Goal: Task Accomplishment & Management: Complete application form

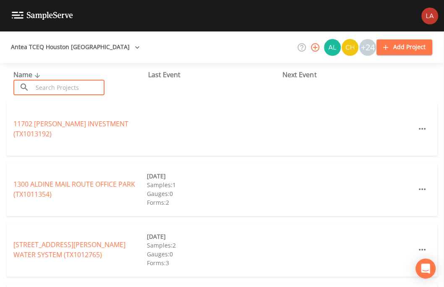
click at [74, 84] on input "text" at bounding box center [69, 88] width 72 height 16
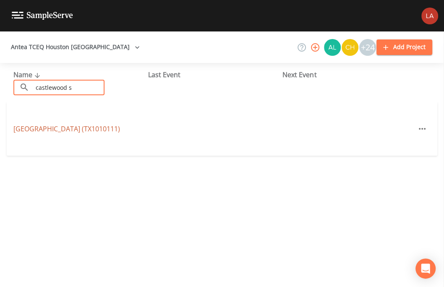
type input "castlewood s"
click at [66, 127] on link "[GEOGRAPHIC_DATA] (TX1010111)" at bounding box center [66, 128] width 107 height 9
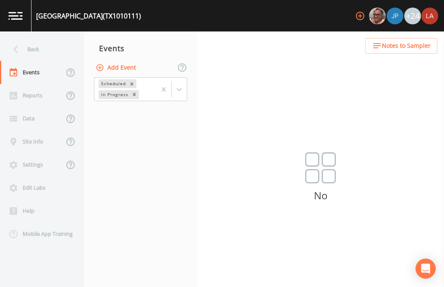
click at [269, 167] on div "No" at bounding box center [320, 183] width 247 height 62
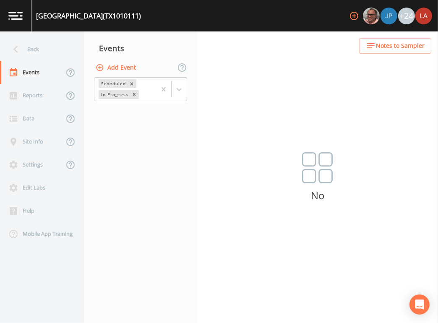
click at [106, 62] on button "Add Event" at bounding box center [116, 68] width 45 height 16
drag, startPoint x: 223, startPoint y: 141, endPoint x: 137, endPoint y: 141, distance: 86.1
type input "[DATE] PFAS"
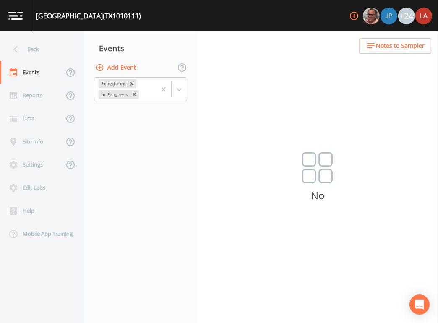
type input "[DATE]"
type input "08:15"
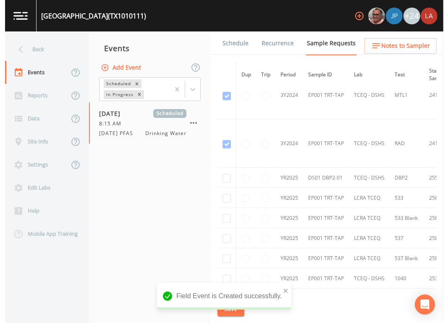
scroll to position [472, 0]
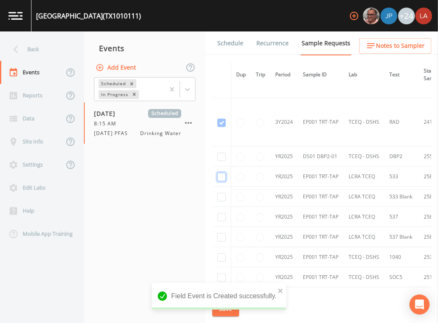
click at [222, 175] on input "checkbox" at bounding box center [221, 177] width 8 height 8
checkbox input "true"
click at [222, 195] on input "checkbox" at bounding box center [221, 197] width 8 height 8
checkbox input "true"
click at [224, 220] on input "checkbox" at bounding box center [221, 217] width 8 height 8
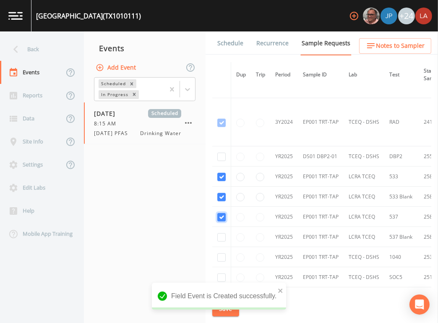
checkbox input "true"
click at [222, 238] on input "checkbox" at bounding box center [221, 237] width 8 height 8
checkbox input "true"
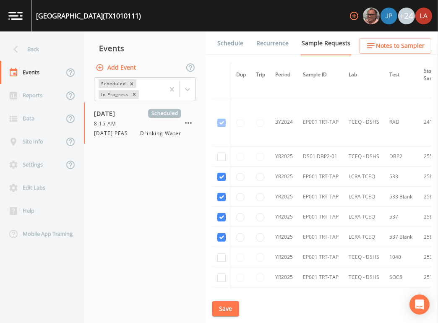
click at [224, 287] on button "Save" at bounding box center [225, 309] width 27 height 16
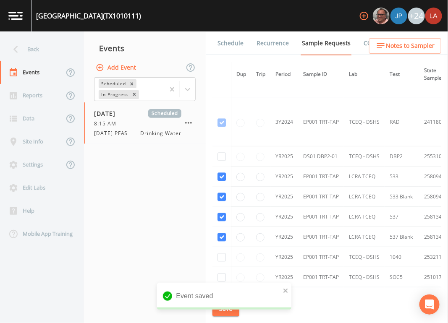
click at [229, 47] on link "Schedule" at bounding box center [230, 43] width 29 height 24
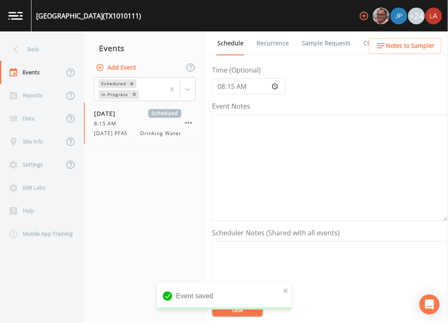
scroll to position [262, 0]
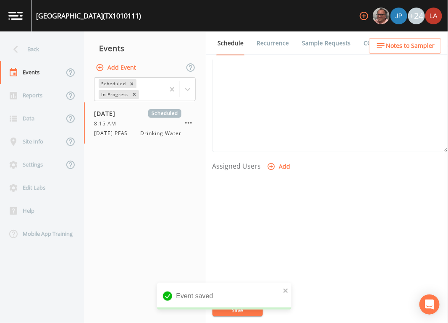
click at [282, 162] on button "Add" at bounding box center [279, 167] width 28 height 16
select select "0c4ac92a-2052-4971-af99-d49bdd27a7b1"
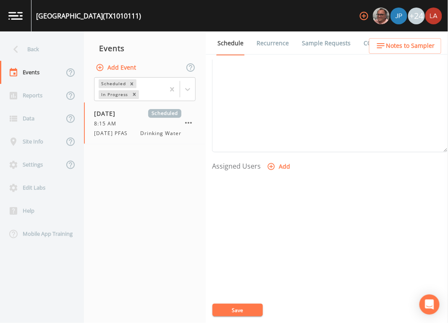
select select
click at [241, 287] on button "Save" at bounding box center [237, 310] width 50 height 13
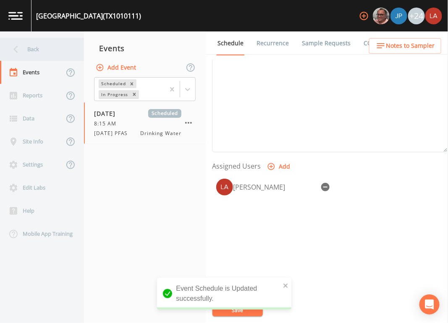
click at [41, 48] on div "Back" at bounding box center [38, 49] width 76 height 23
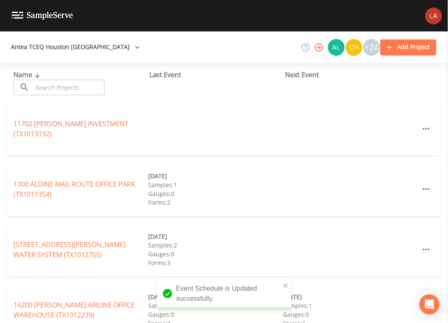
click at [79, 92] on input "text" at bounding box center [69, 88] width 72 height 16
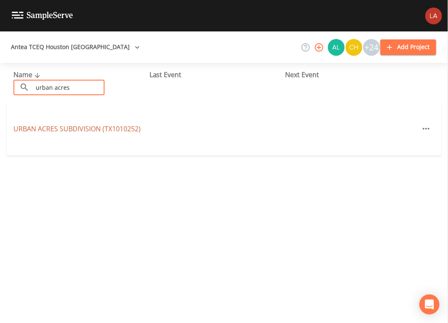
type input "urban acres"
click at [24, 125] on link "URBAN ACRES SUBDIVISION (TX1010252)" at bounding box center [76, 128] width 127 height 9
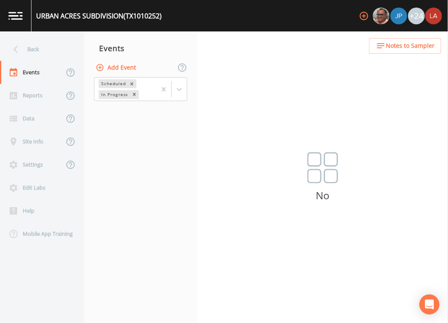
click at [118, 67] on button "Add Event" at bounding box center [116, 68] width 45 height 16
paste input "[DATE] PFAS"
type input "[DATE] PFAS"
type input "[DATE]"
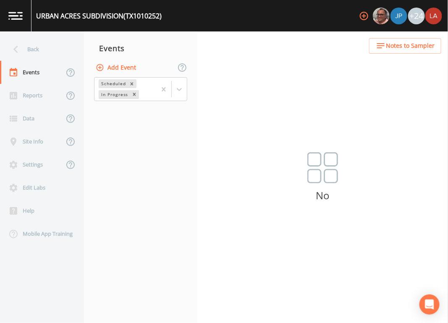
type input "08:30"
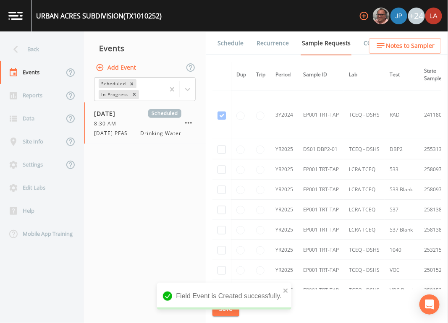
scroll to position [419, 0]
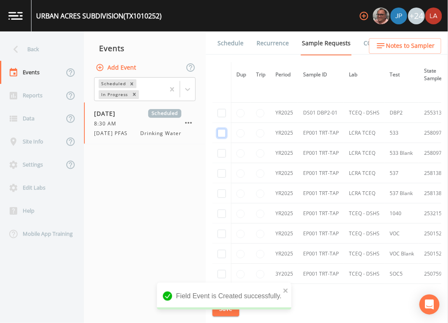
click at [224, 136] on input "checkbox" at bounding box center [221, 133] width 8 height 8
checkbox input "true"
click at [221, 150] on input "checkbox" at bounding box center [221, 153] width 8 height 8
checkbox input "true"
click at [225, 167] on td at bounding box center [221, 173] width 19 height 20
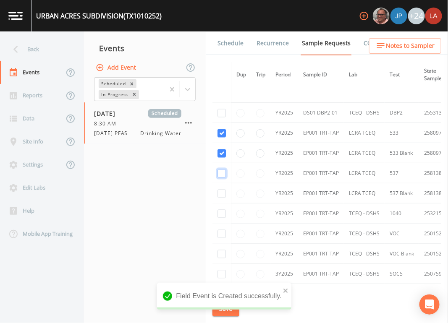
click at [223, 176] on input "checkbox" at bounding box center [221, 174] width 8 height 8
checkbox input "true"
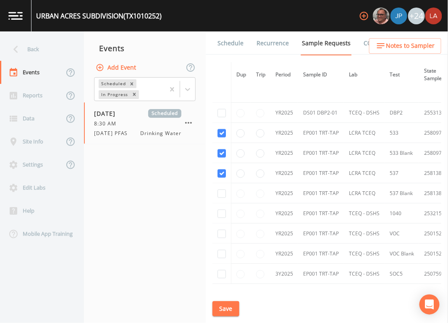
drag, startPoint x: 222, startPoint y: 201, endPoint x: 222, endPoint y: 194, distance: 7.1
click at [222, 201] on td at bounding box center [221, 193] width 19 height 20
click at [222, 194] on input "checkbox" at bounding box center [221, 194] width 8 height 8
checkbox input "true"
click at [233, 287] on button "Save" at bounding box center [225, 309] width 27 height 16
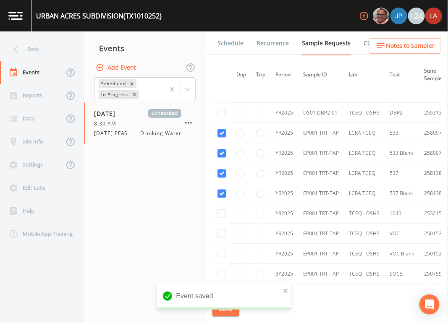
click at [233, 40] on link "Schedule" at bounding box center [230, 43] width 29 height 24
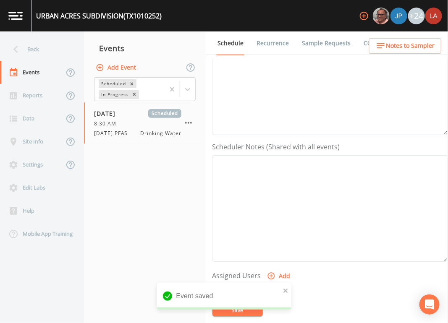
scroll to position [209, 0]
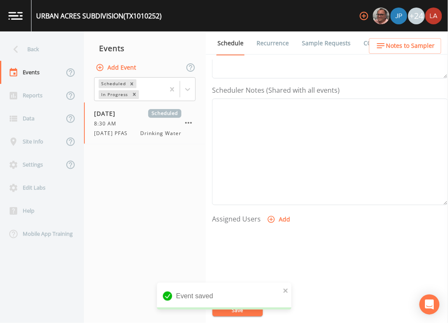
click at [280, 215] on button "Add" at bounding box center [279, 220] width 28 height 16
select select "0c4ac92a-2052-4971-af99-d49bdd27a7b1"
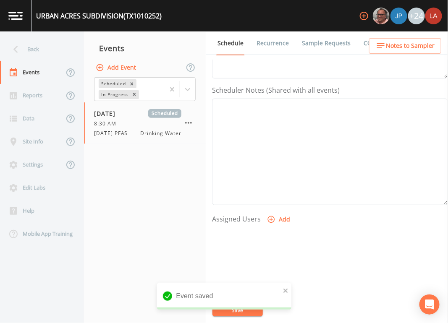
select select
click at [246, 287] on div "Event saved" at bounding box center [224, 300] width 134 height 34
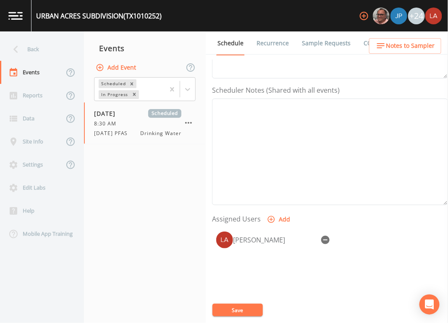
click at [243, 287] on div "URBAN ACRES SUBDIVISION (TX1010252) +24 Back Events Reports Data Site Info Sett…" at bounding box center [224, 161] width 448 height 323
click at [241, 287] on button "Save" at bounding box center [237, 310] width 50 height 13
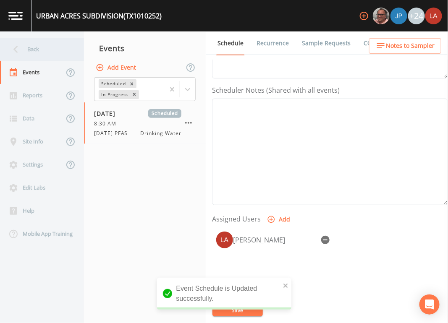
click at [37, 52] on div "Back" at bounding box center [38, 49] width 76 height 23
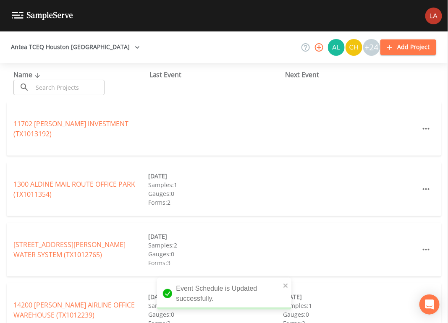
click at [71, 87] on input "text" at bounding box center [69, 88] width 72 height 16
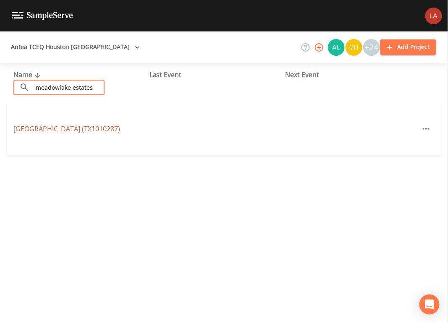
type input "meadowlake estates"
click at [40, 133] on link "[GEOGRAPHIC_DATA] (TX1010287)" at bounding box center [66, 128] width 107 height 9
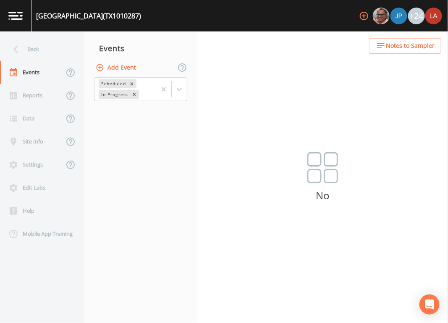
click at [116, 63] on button "Add Event" at bounding box center [116, 68] width 45 height 16
paste input "[DATE] PFAS"
type input "[DATE] PFAS"
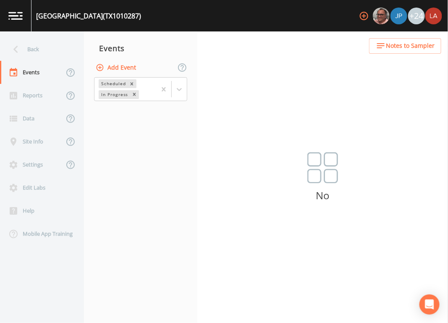
type input "[DATE]"
type input "09:15"
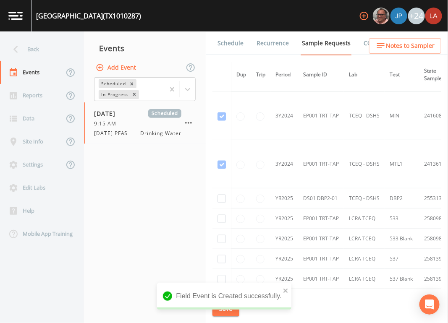
scroll to position [419, 0]
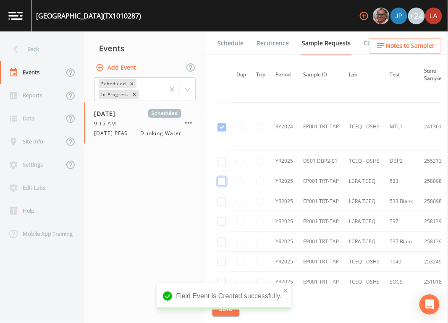
click at [222, 183] on input "checkbox" at bounding box center [221, 182] width 8 height 8
checkbox input "true"
click at [220, 200] on input "checkbox" at bounding box center [221, 202] width 8 height 8
checkbox input "true"
click at [220, 221] on input "checkbox" at bounding box center [221, 222] width 8 height 8
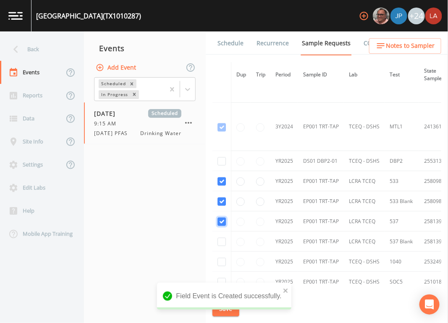
checkbox input "true"
click at [223, 240] on input "checkbox" at bounding box center [221, 242] width 8 height 8
checkbox input "true"
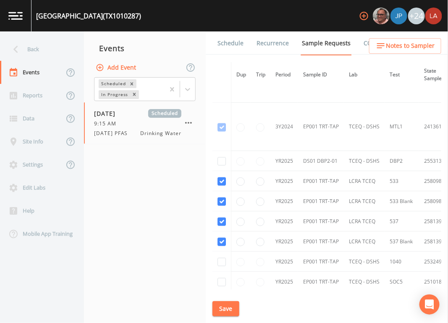
click at [225, 287] on button "Save" at bounding box center [225, 309] width 27 height 16
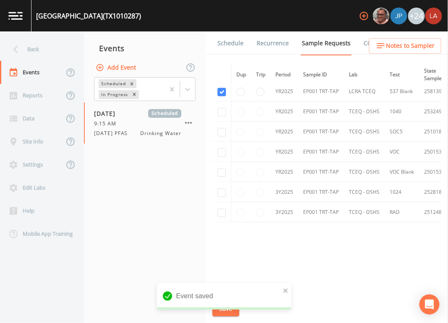
click at [227, 47] on link "Schedule" at bounding box center [230, 43] width 29 height 24
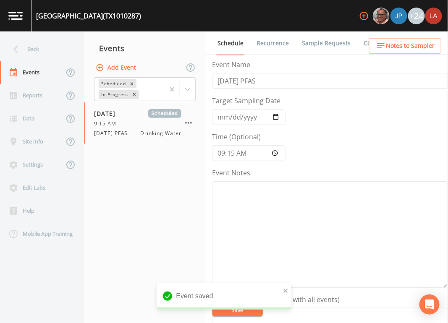
scroll to position [209, 0]
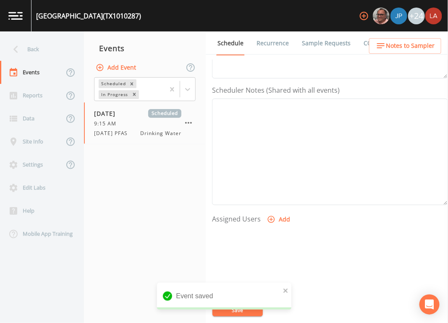
click at [274, 219] on icon "button" at bounding box center [271, 219] width 8 height 8
select select "0c4ac92a-2052-4971-af99-d49bdd27a7b1"
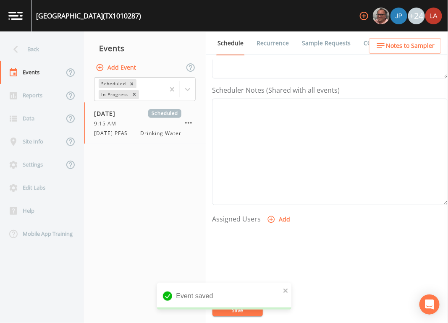
select select
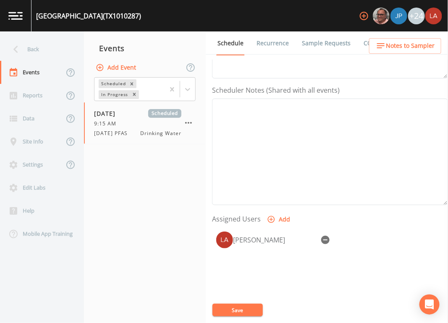
click at [252, 287] on div "Event saved" at bounding box center [224, 317] width 134 height 0
click at [250, 287] on button "Save" at bounding box center [237, 310] width 50 height 13
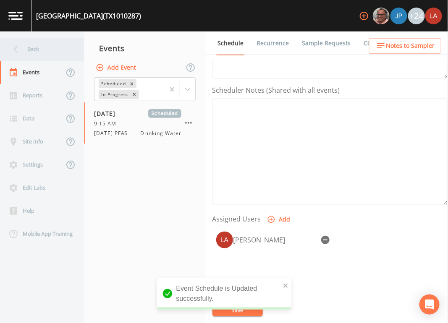
click at [52, 46] on div "Back" at bounding box center [38, 49] width 76 height 23
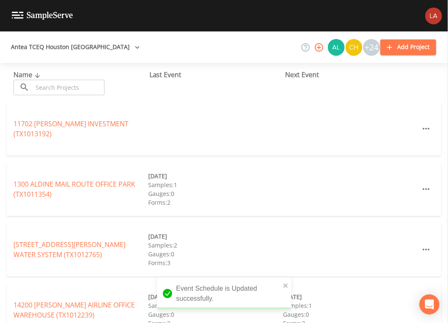
click at [70, 89] on input "text" at bounding box center [69, 88] width 72 height 16
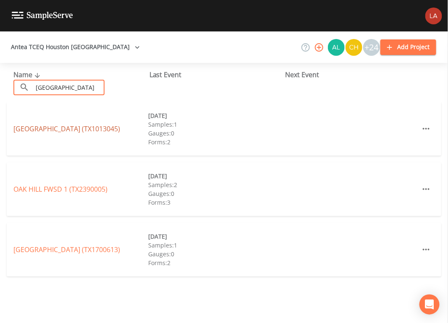
type input "[GEOGRAPHIC_DATA]"
click at [26, 125] on link "[GEOGRAPHIC_DATA] (TX1013045)" at bounding box center [66, 128] width 107 height 9
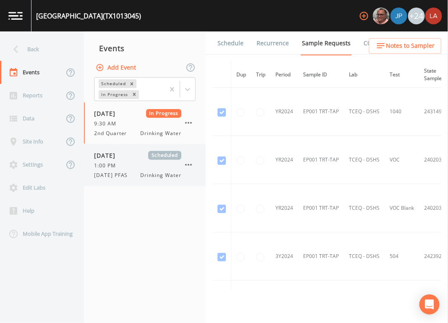
click at [120, 168] on span "1:00 PM" at bounding box center [107, 166] width 27 height 8
click at [231, 42] on link "Schedule" at bounding box center [230, 43] width 29 height 24
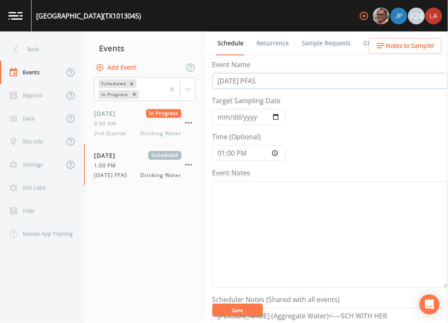
click at [223, 85] on input "[DATE] PFAS" at bounding box center [330, 81] width 236 height 16
type input "[DATE] PFAS"
drag, startPoint x: 222, startPoint y: 118, endPoint x: 261, endPoint y: 118, distance: 39.0
click at [222, 118] on input "[DATE]" at bounding box center [248, 117] width 73 height 16
type input "[DATE]"
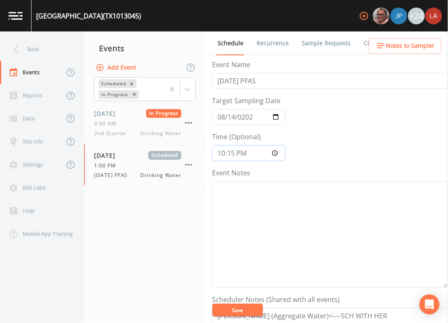
type input "10:15"
click at [212, 287] on button "Save" at bounding box center [237, 310] width 50 height 13
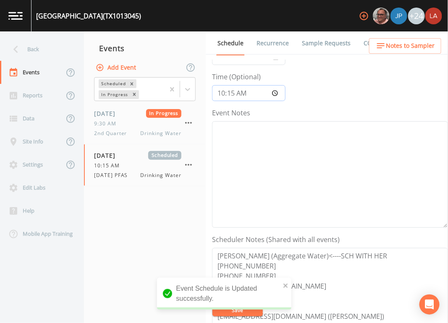
scroll to position [105, 0]
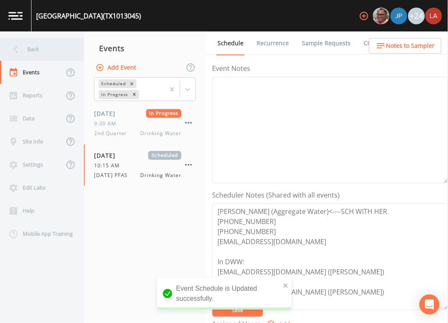
click at [36, 44] on div "Back" at bounding box center [38, 49] width 76 height 23
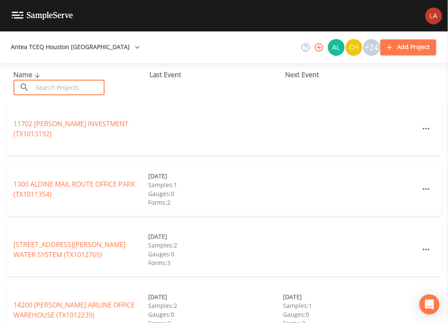
click at [87, 81] on input "text" at bounding box center [69, 88] width 72 height 16
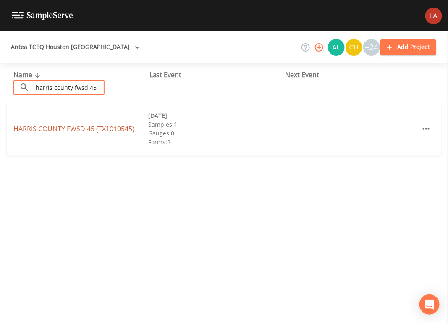
type input "harris county fwsd 45"
click at [39, 128] on link "HARRIS COUNTY FWSD 45 (TX1010545)" at bounding box center [73, 128] width 121 height 9
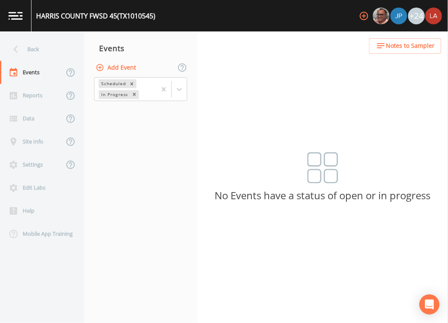
click at [123, 72] on button "Add Event" at bounding box center [116, 68] width 45 height 16
paste input "[DATE] PFAS"
type input "[DATE] PFAS"
drag, startPoint x: 184, startPoint y: 177, endPoint x: 251, endPoint y: 139, distance: 76.3
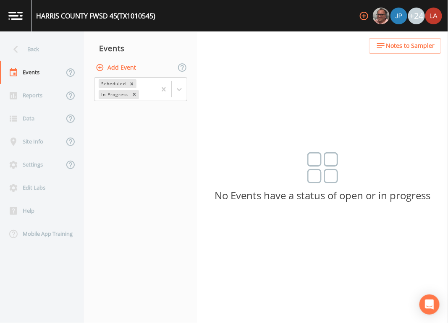
type input "[DATE]"
type input "11:45"
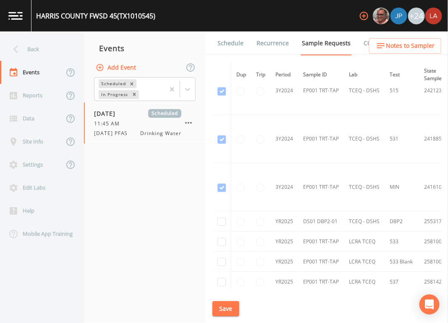
scroll to position [367, 0]
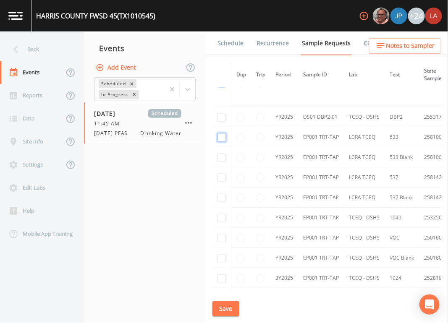
click at [225, 136] on input "checkbox" at bounding box center [221, 137] width 8 height 8
checkbox input "true"
click at [222, 148] on td at bounding box center [221, 157] width 19 height 20
click at [220, 154] on input "checkbox" at bounding box center [221, 158] width 8 height 8
checkbox input "true"
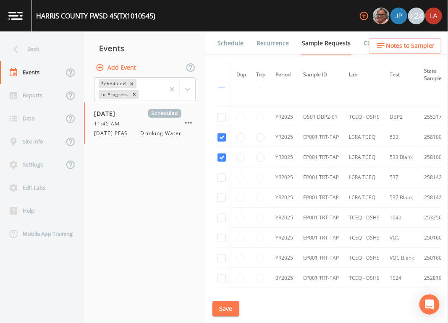
click at [222, 182] on td at bounding box center [221, 177] width 19 height 20
click at [220, 177] on input "checkbox" at bounding box center [221, 178] width 8 height 8
checkbox input "true"
click at [219, 198] on input "checkbox" at bounding box center [221, 198] width 8 height 8
checkbox input "true"
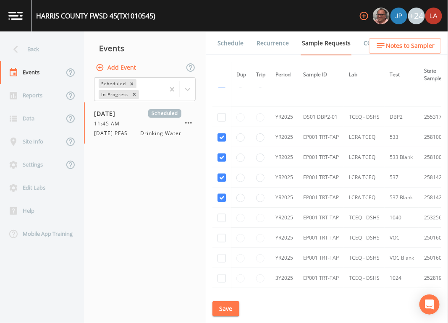
click at [234, 287] on button "Save" at bounding box center [225, 309] width 27 height 16
click at [220, 47] on link "Schedule" at bounding box center [230, 43] width 29 height 24
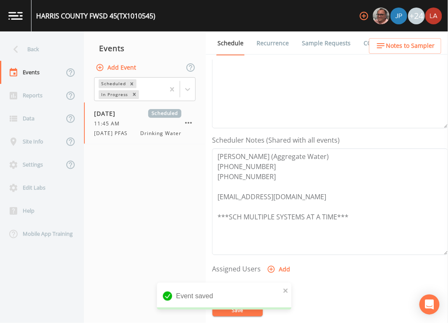
scroll to position [209, 0]
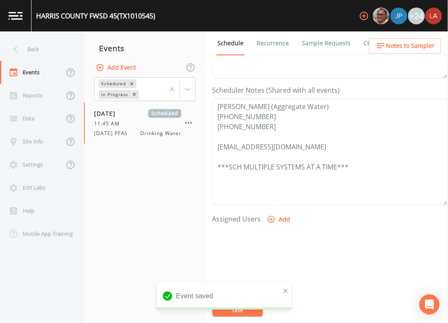
click at [273, 212] on button "Add" at bounding box center [279, 220] width 28 height 16
select select "0c4ac92a-2052-4971-af99-d49bdd27a7b1"
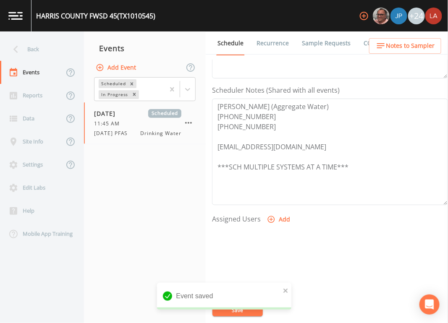
select select
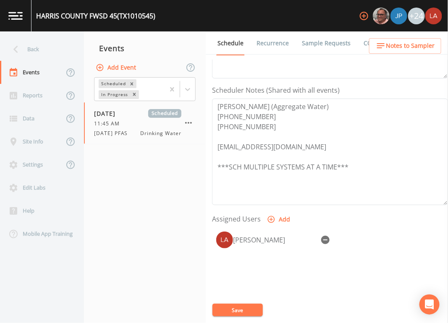
click at [242, 287] on button "Save" at bounding box center [237, 310] width 50 height 13
click at [225, 287] on div "Updating Event Schedule" at bounding box center [224, 300] width 134 height 34
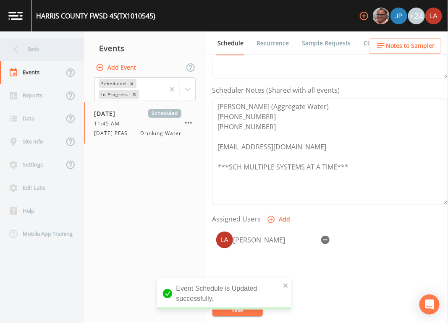
click at [21, 48] on icon at bounding box center [15, 49] width 15 height 15
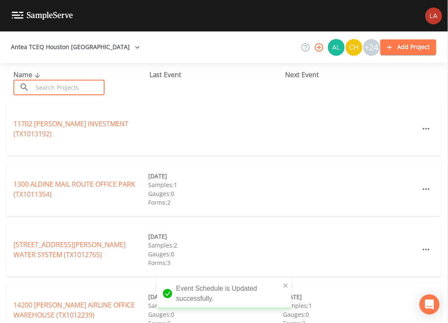
click at [84, 87] on input "text" at bounding box center [69, 88] width 72 height 16
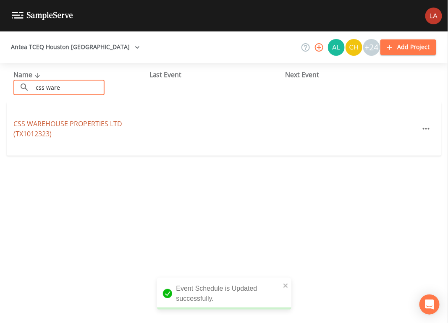
type input "css ware"
click at [89, 123] on link "CSS WAREHOUSE PROPERTIES LTD (TX1012323)" at bounding box center [67, 128] width 109 height 19
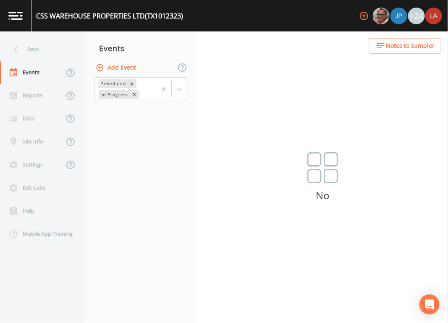
click at [119, 63] on button "Add Event" at bounding box center [116, 68] width 45 height 16
paste input "[DATE] PFAS"
type input "[DATE] PFAS"
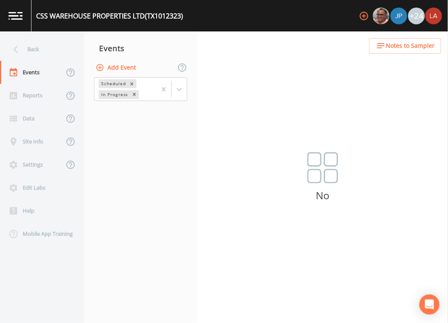
type input "[DATE]"
type input "11:30"
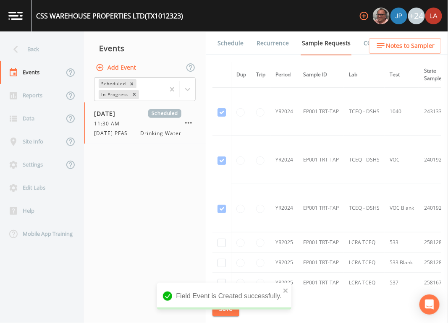
scroll to position [105, 0]
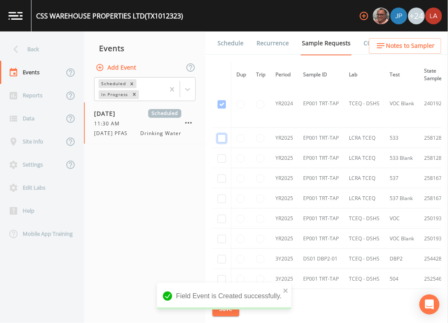
click at [220, 136] on input "checkbox" at bounding box center [221, 138] width 8 height 8
checkbox input "true"
click at [219, 158] on input "checkbox" at bounding box center [221, 158] width 8 height 8
checkbox input "true"
click at [219, 175] on input "checkbox" at bounding box center [221, 179] width 8 height 8
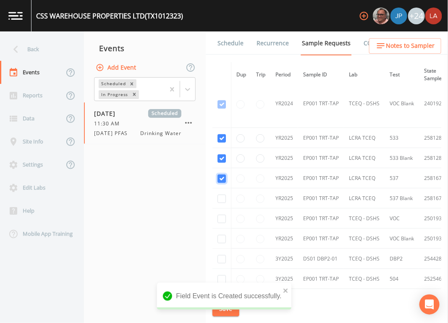
checkbox input "true"
click at [222, 195] on input "checkbox" at bounding box center [221, 199] width 8 height 8
checkbox input "true"
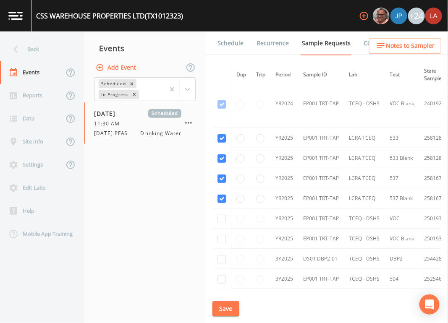
click at [229, 287] on button "Save" at bounding box center [225, 309] width 27 height 16
click at [243, 39] on link "Schedule" at bounding box center [230, 43] width 29 height 24
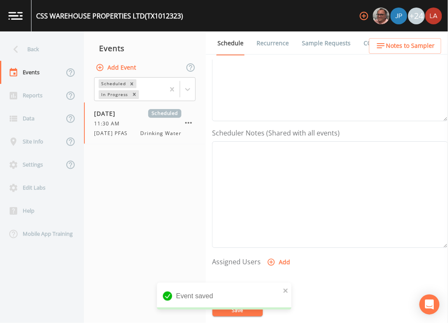
scroll to position [262, 0]
click at [279, 171] on button "Add" at bounding box center [279, 167] width 28 height 16
select select "0c4ac92a-2052-4971-af99-d49bdd27a7b1"
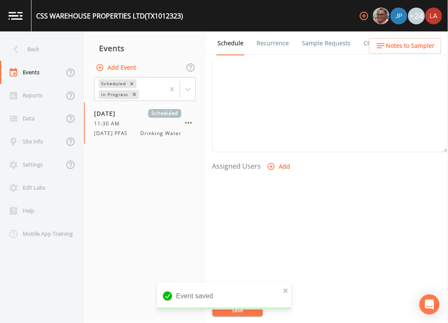
select select
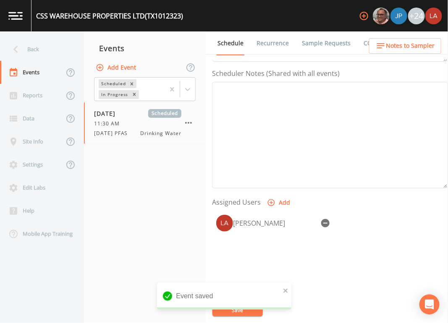
scroll to position [209, 0]
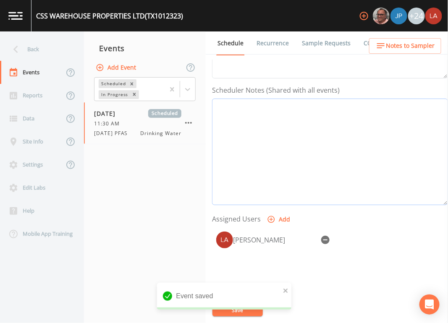
click at [269, 177] on textarea "Event Notes" at bounding box center [330, 152] width 236 height 107
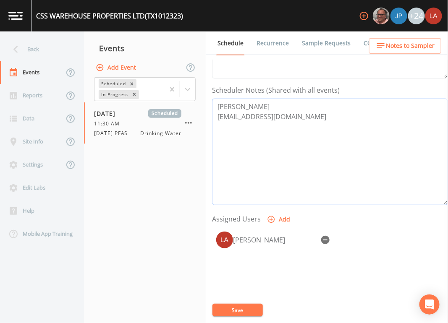
type textarea "[PERSON_NAME] [EMAIL_ADDRESS][DOMAIN_NAME]"
click at [246, 287] on button "Save" at bounding box center [237, 310] width 50 height 13
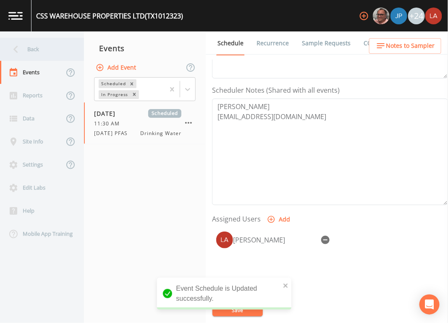
click at [35, 47] on div "Back" at bounding box center [38, 49] width 76 height 23
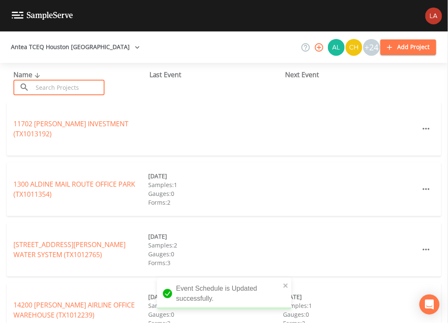
click at [76, 89] on input "text" at bounding box center [69, 88] width 72 height 16
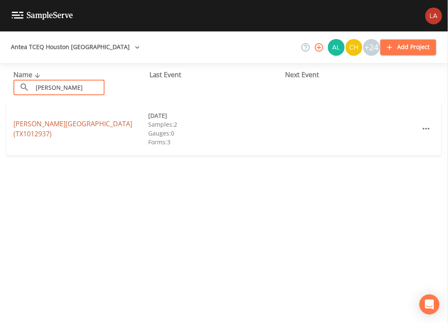
type input "[PERSON_NAME]"
click at [57, 127] on link "[PERSON_NAME][GEOGRAPHIC_DATA] (TX1012937)" at bounding box center [72, 128] width 119 height 19
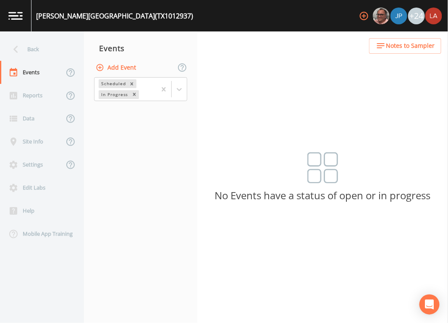
click at [105, 67] on button "Add Event" at bounding box center [116, 68] width 45 height 16
paste input "[DATE] PFAS"
type input "[DATE] PFAS"
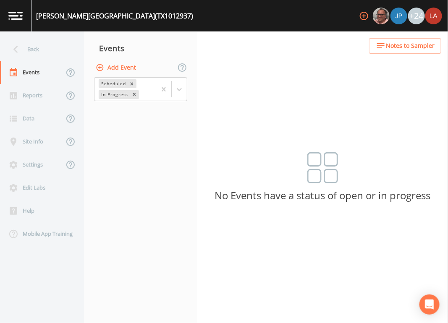
type input "[DATE]"
type input "12:15"
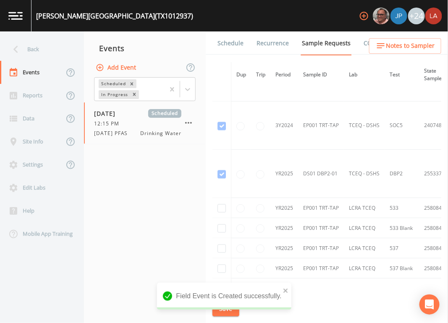
scroll to position [472, 0]
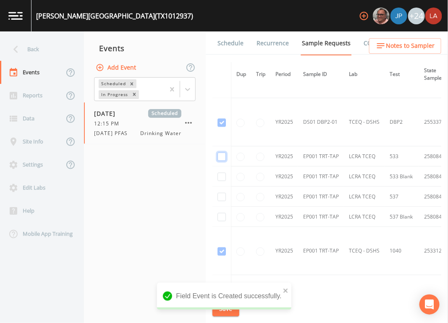
click at [223, 159] on input "checkbox" at bounding box center [221, 157] width 8 height 8
checkbox input "true"
click at [223, 175] on input "checkbox" at bounding box center [221, 177] width 8 height 8
checkbox input "true"
click at [222, 191] on td at bounding box center [221, 197] width 19 height 20
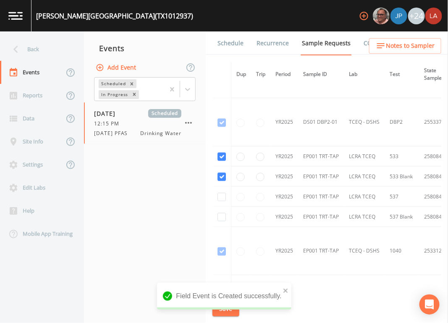
click at [222, 201] on td at bounding box center [221, 197] width 19 height 20
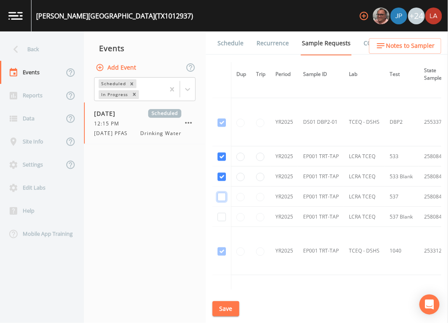
click at [221, 196] on input "checkbox" at bounding box center [221, 197] width 8 height 8
checkbox input "true"
click at [221, 217] on input "checkbox" at bounding box center [221, 217] width 8 height 8
checkbox input "true"
click at [222, 287] on button "Save" at bounding box center [225, 309] width 27 height 16
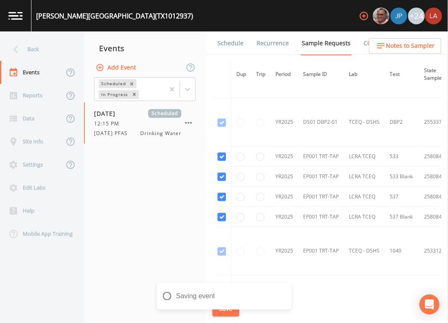
click at [239, 43] on link "Schedule" at bounding box center [230, 43] width 29 height 24
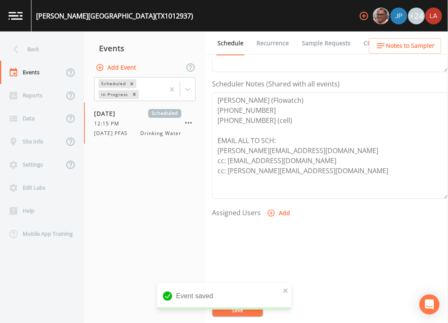
scroll to position [262, 0]
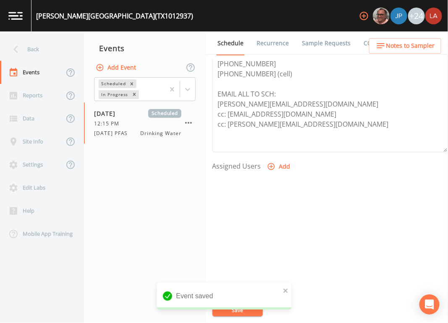
drag, startPoint x: 277, startPoint y: 152, endPoint x: 277, endPoint y: 164, distance: 12.2
click at [277, 153] on form "Event Name [DATE] PFAS Target Sampling Date [DATE] Time (Optional) 12:15:00 Eve…" at bounding box center [330, 30] width 236 height 466
click at [277, 165] on button "Add" at bounding box center [279, 167] width 28 height 16
select select "0c4ac92a-2052-4971-af99-d49bdd27a7b1"
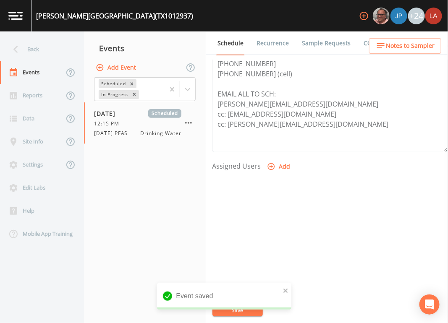
select select
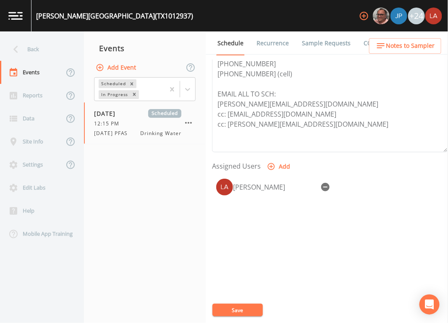
click at [248, 287] on div "[PERSON_NAME][GEOGRAPHIC_DATA] (TX1012937) +24 Back Events Reports Data Site In…" at bounding box center [224, 161] width 448 height 323
click at [248, 287] on button "Save" at bounding box center [237, 310] width 50 height 13
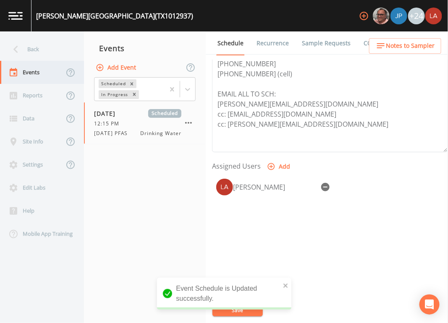
click at [58, 62] on div "Events" at bounding box center [32, 72] width 64 height 23
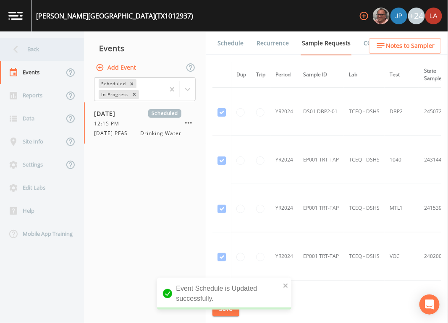
click at [40, 49] on div "Back" at bounding box center [38, 49] width 76 height 23
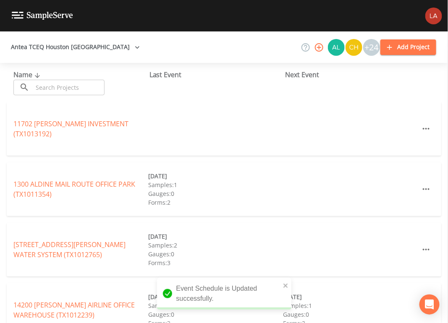
click at [76, 86] on input "text" at bounding box center [69, 88] width 72 height 16
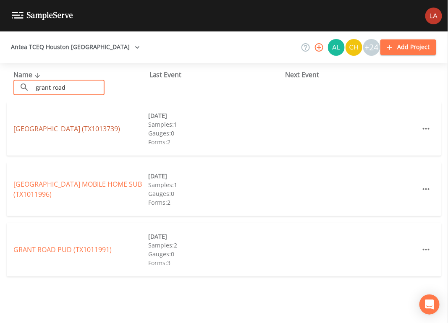
type input "grant road"
click at [38, 129] on link "[GEOGRAPHIC_DATA] (TX1013739)" at bounding box center [66, 128] width 107 height 9
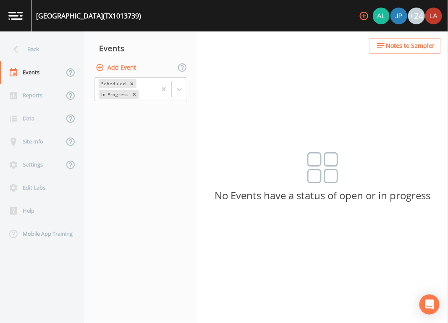
click at [110, 68] on button "Add Event" at bounding box center [116, 68] width 45 height 16
paste input "[DATE] PFAS"
type input "[DATE] PFAS"
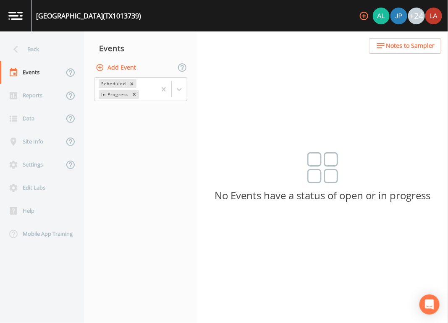
type input "[DATE]"
type input "12:45"
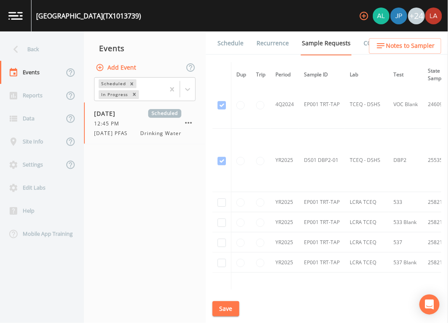
scroll to position [997, 0]
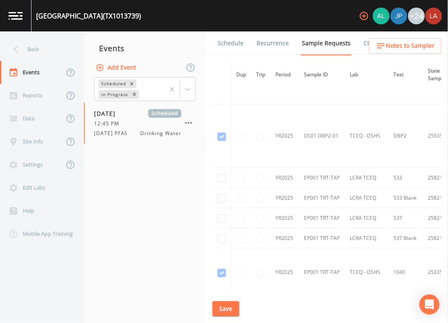
click at [221, 182] on td at bounding box center [221, 178] width 19 height 20
click at [220, 179] on input "checkbox" at bounding box center [221, 178] width 8 height 8
checkbox input "true"
click at [224, 196] on input "checkbox" at bounding box center [221, 198] width 8 height 8
checkbox input "true"
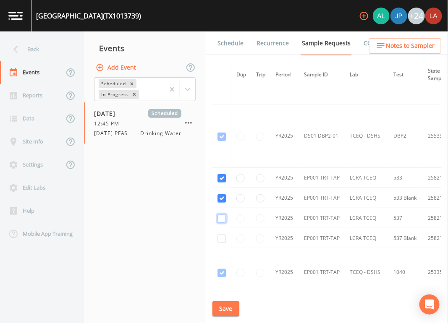
click at [222, 220] on input "checkbox" at bounding box center [221, 219] width 8 height 8
checkbox input "true"
click at [221, 240] on input "checkbox" at bounding box center [221, 239] width 8 height 8
checkbox input "true"
click at [222, 287] on button "Save" at bounding box center [225, 309] width 27 height 16
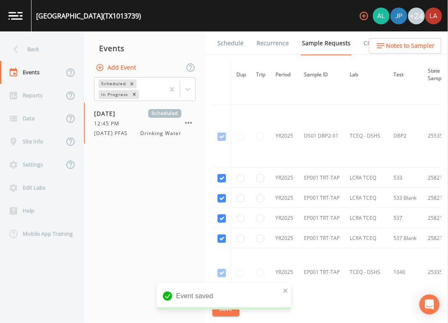
drag, startPoint x: 230, startPoint y: 43, endPoint x: 235, endPoint y: 57, distance: 15.1
click at [230, 43] on link "Schedule" at bounding box center [230, 43] width 29 height 24
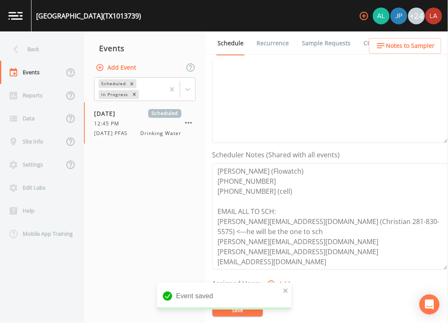
scroll to position [262, 0]
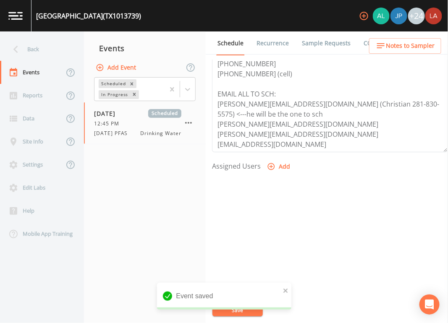
click at [279, 175] on div at bounding box center [330, 219] width 236 height 88
click at [275, 165] on button "Add" at bounding box center [279, 167] width 28 height 16
select select "0c4ac92a-2052-4971-af99-d49bdd27a7b1"
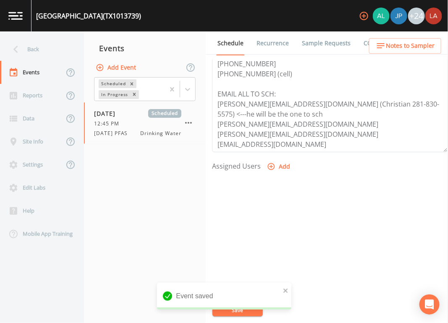
select select
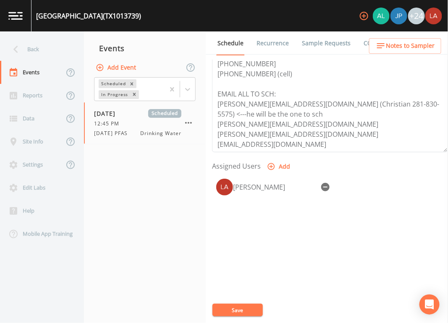
click at [249, 287] on div "Event saved" at bounding box center [224, 300] width 134 height 34
click at [249, 287] on button "Save" at bounding box center [237, 310] width 50 height 13
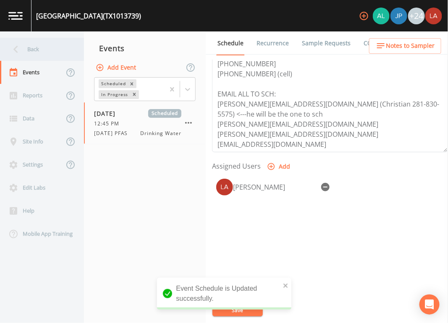
click at [35, 46] on div "Back" at bounding box center [38, 49] width 76 height 23
